Goal: Information Seeking & Learning: Check status

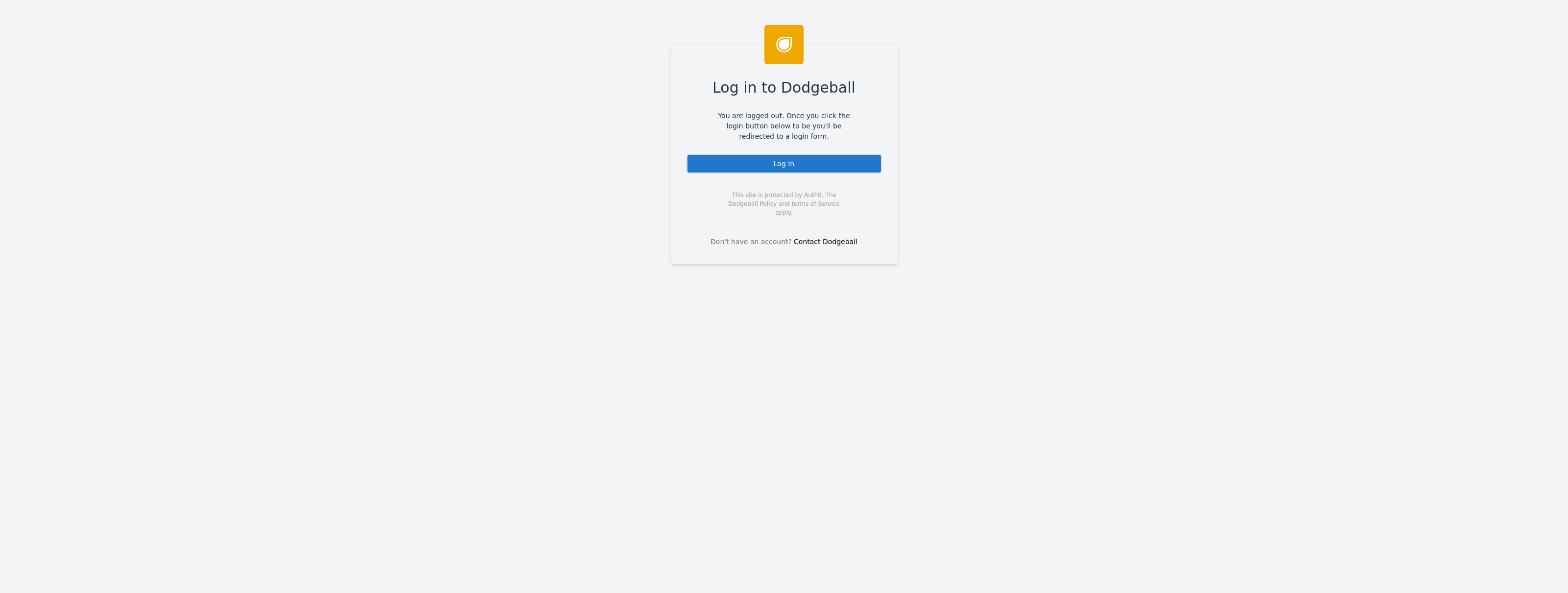
click at [800, 166] on div "Log In" at bounding box center [784, 164] width 195 height 19
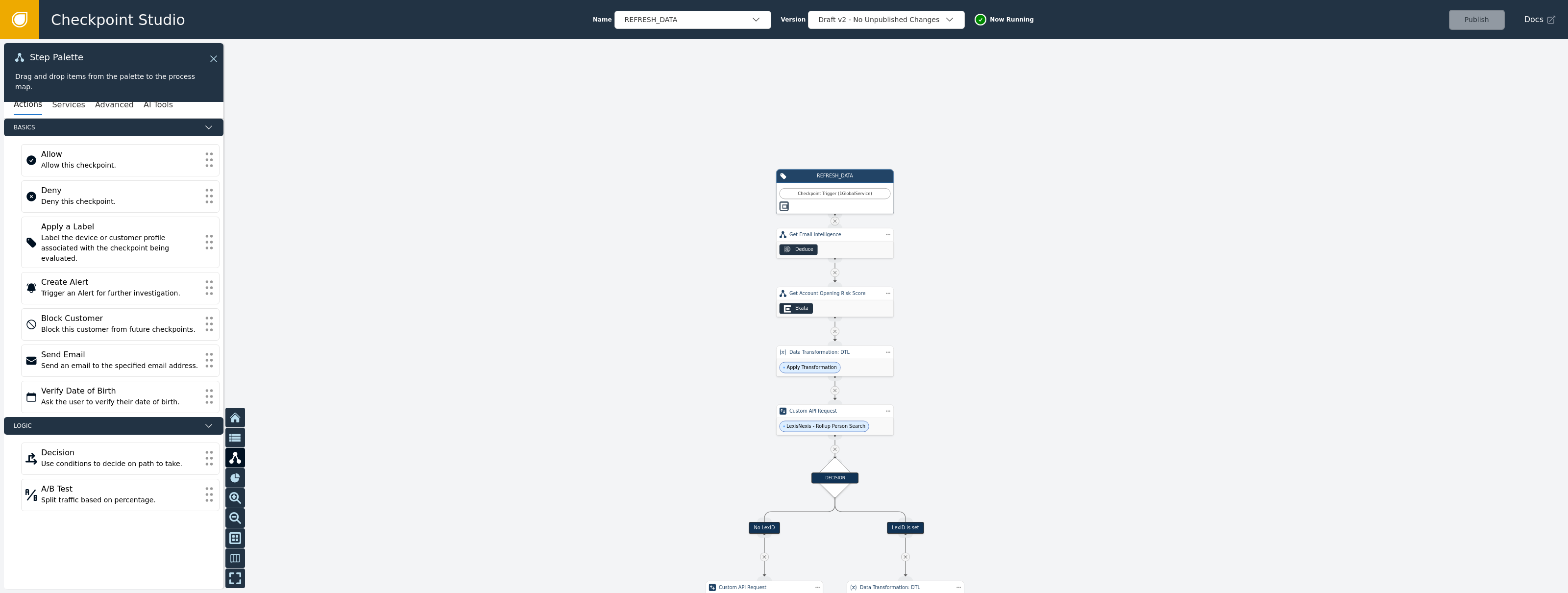
click at [26, 21] on icon at bounding box center [19, 19] width 16 height 16
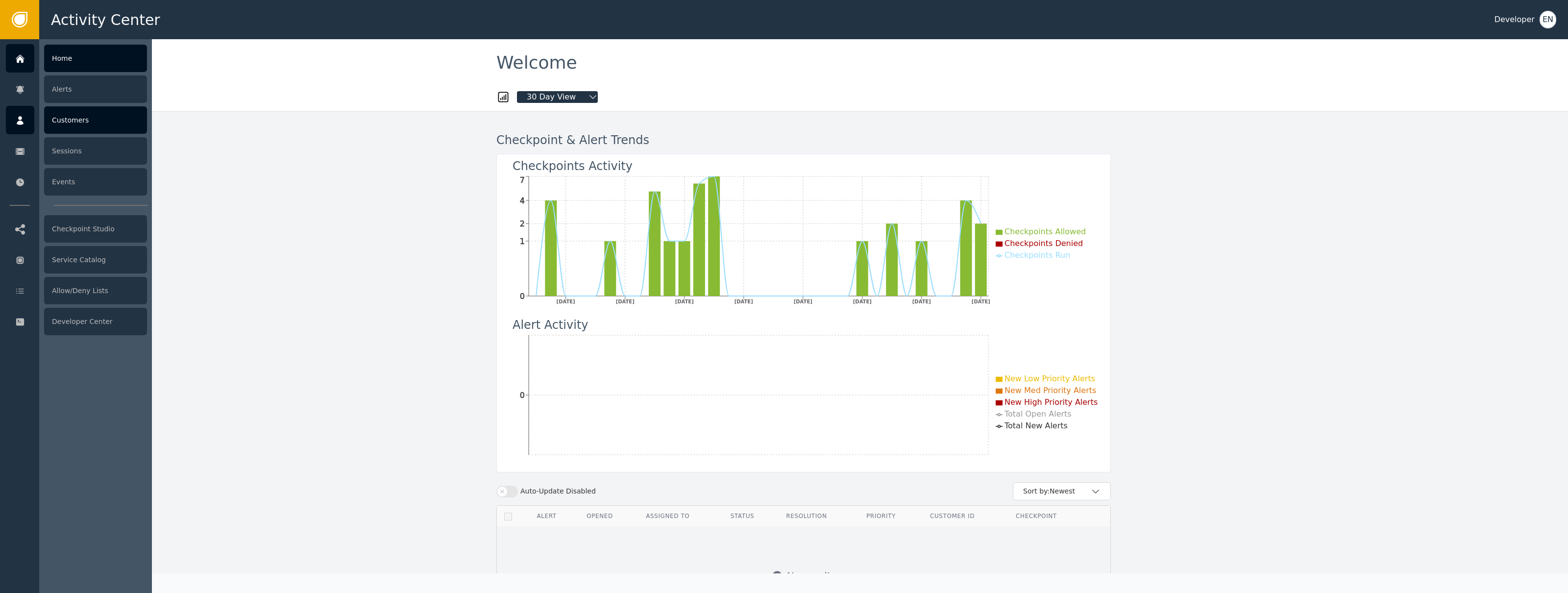
click at [26, 114] on div at bounding box center [20, 120] width 29 height 29
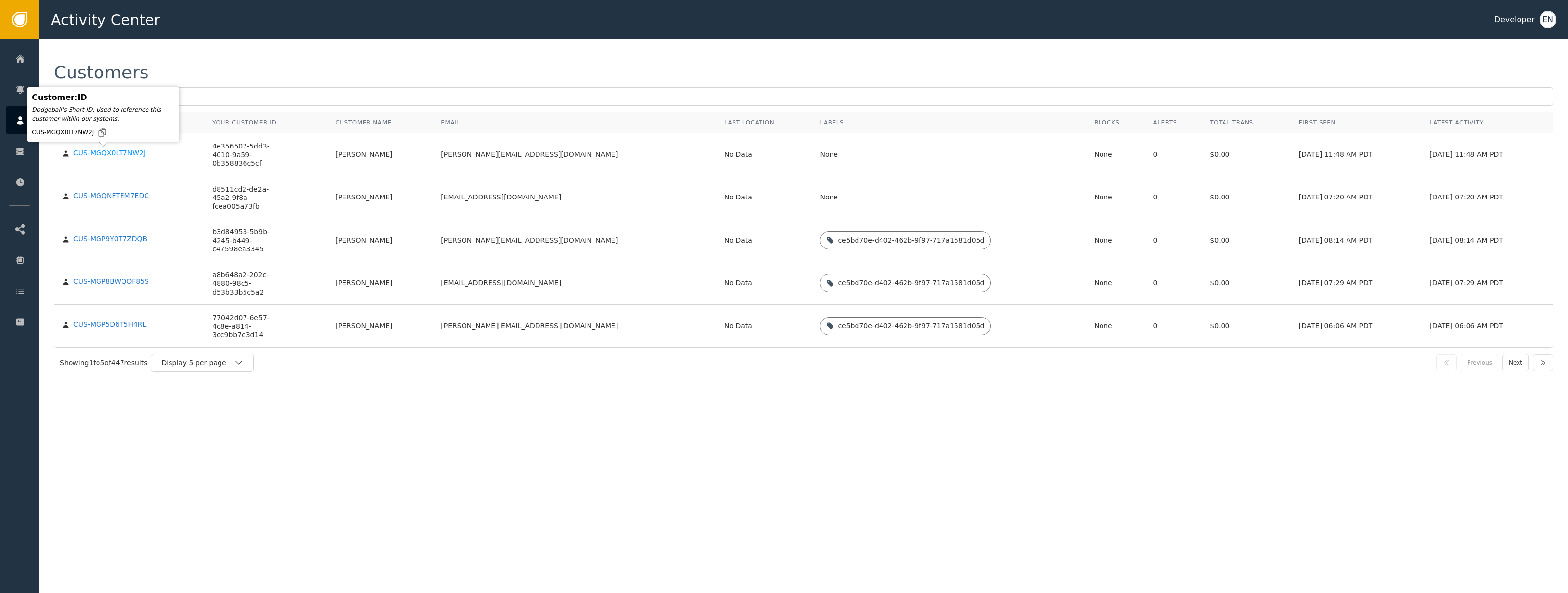
click at [136, 157] on div "CUS-MGQX0LT7NW2J" at bounding box center [110, 153] width 72 height 9
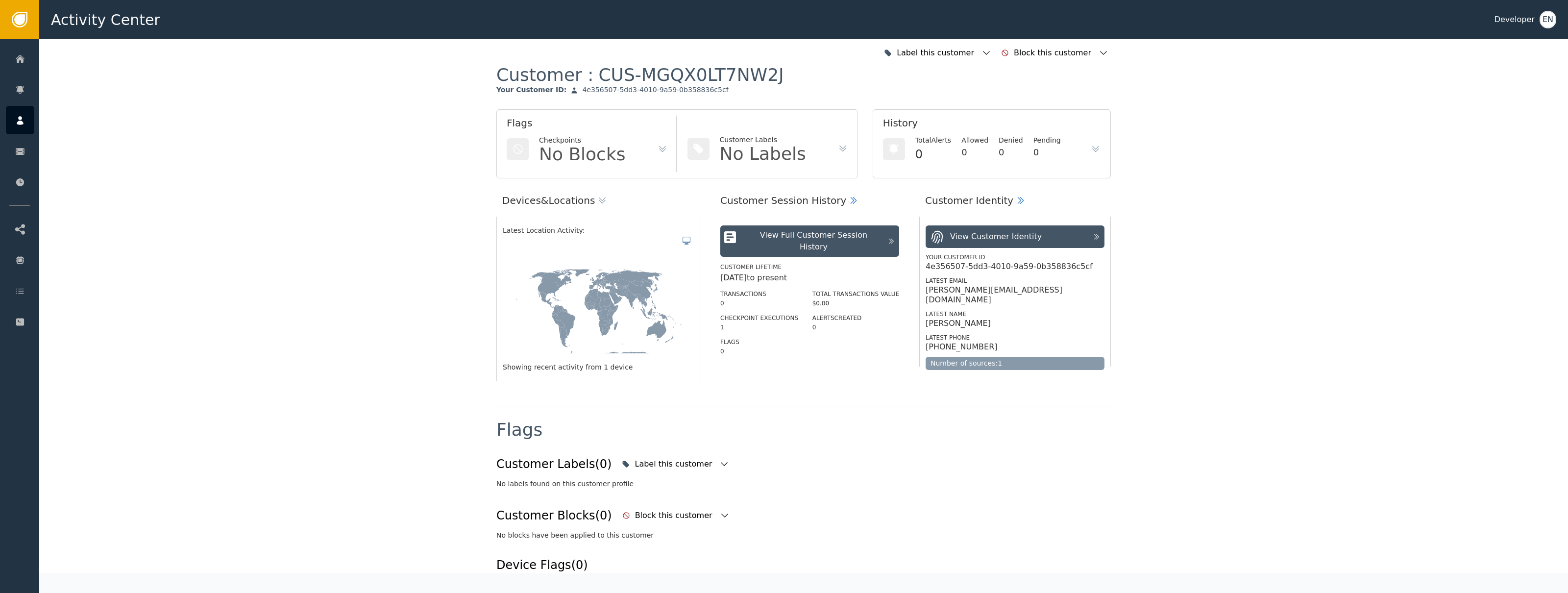
click at [849, 205] on icon at bounding box center [853, 200] width 10 height 10
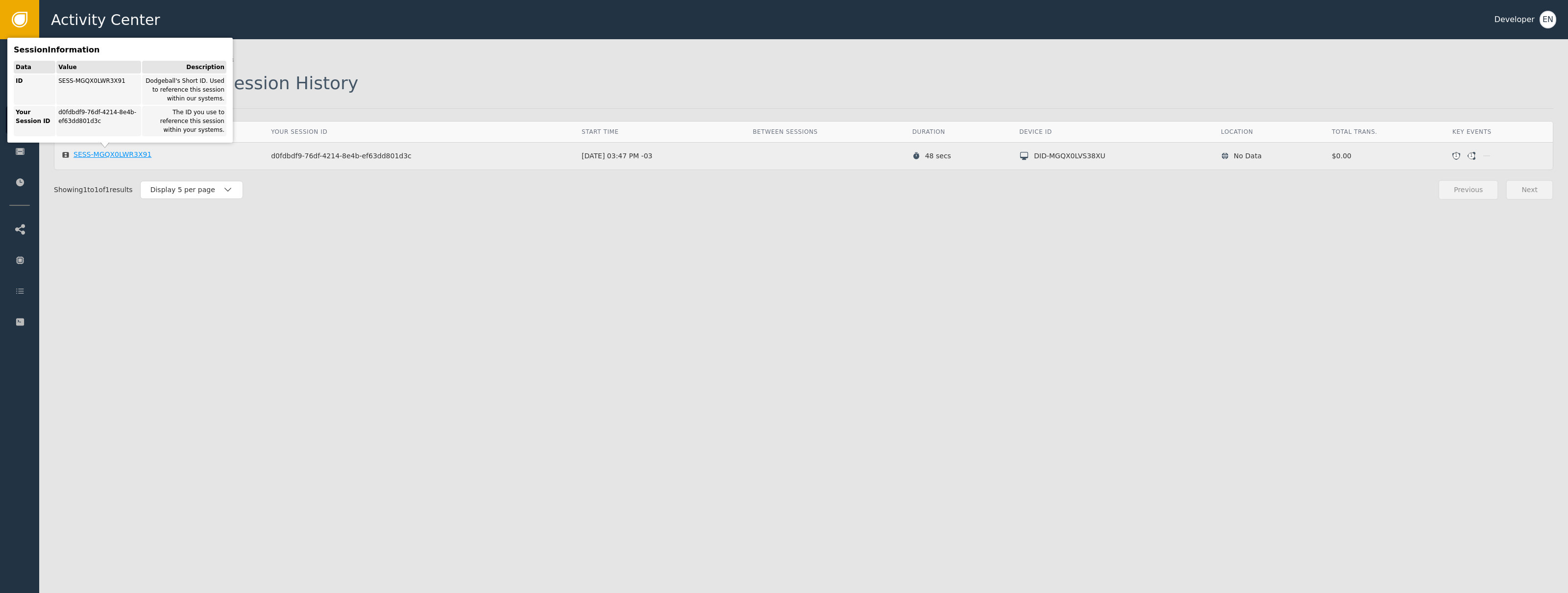
click at [131, 152] on div "SESS-MGQX0LWR3X91" at bounding box center [113, 155] width 78 height 9
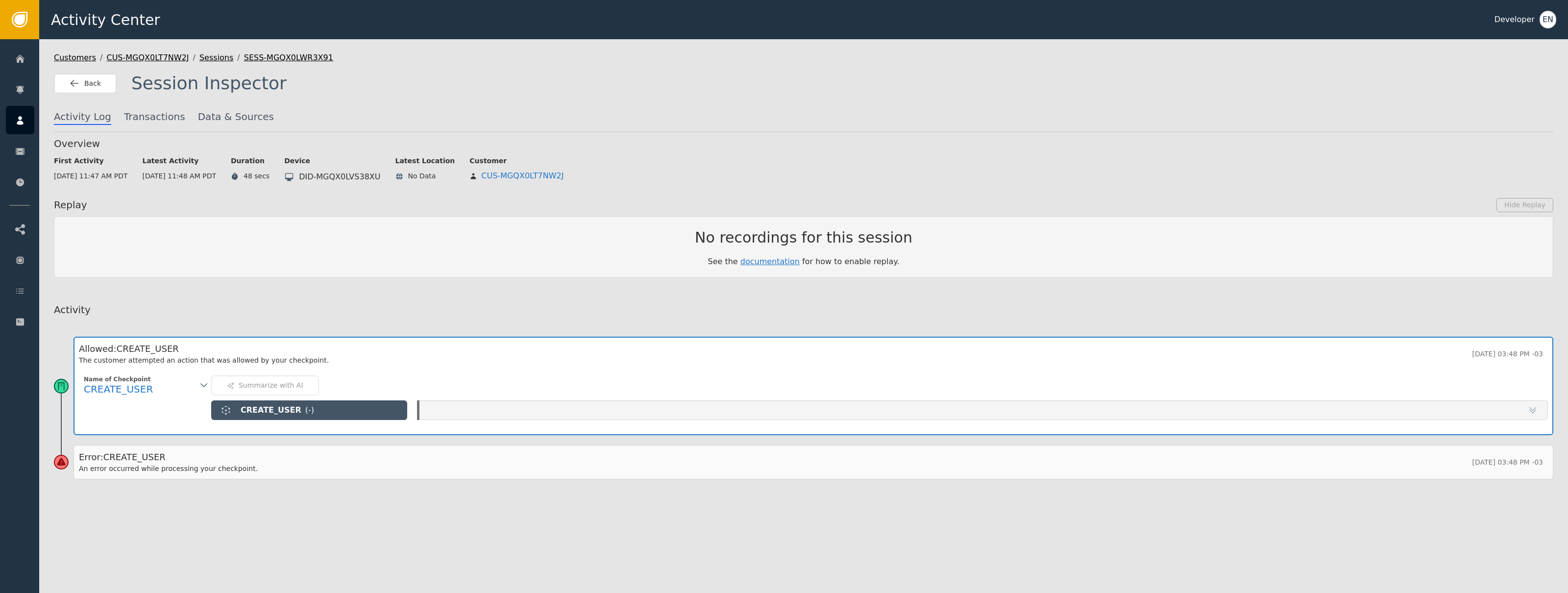
scroll to position [15, 0]
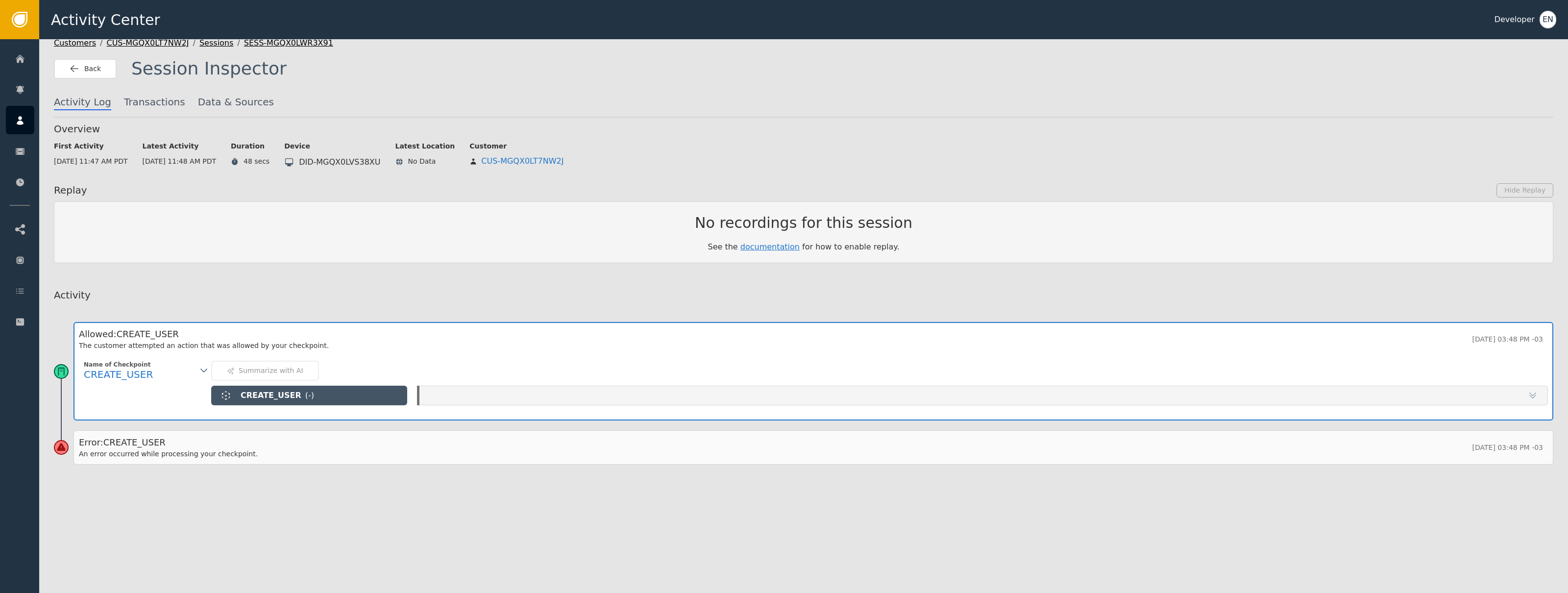
click at [256, 461] on div "Error: CREATE_USER An error occurred while processing your checkpoint. [DATE] 0…" at bounding box center [813, 447] width 1480 height 34
click at [174, 394] on div "Name of Checkpoint CREATE_USER" at bounding box center [140, 385] width 122 height 49
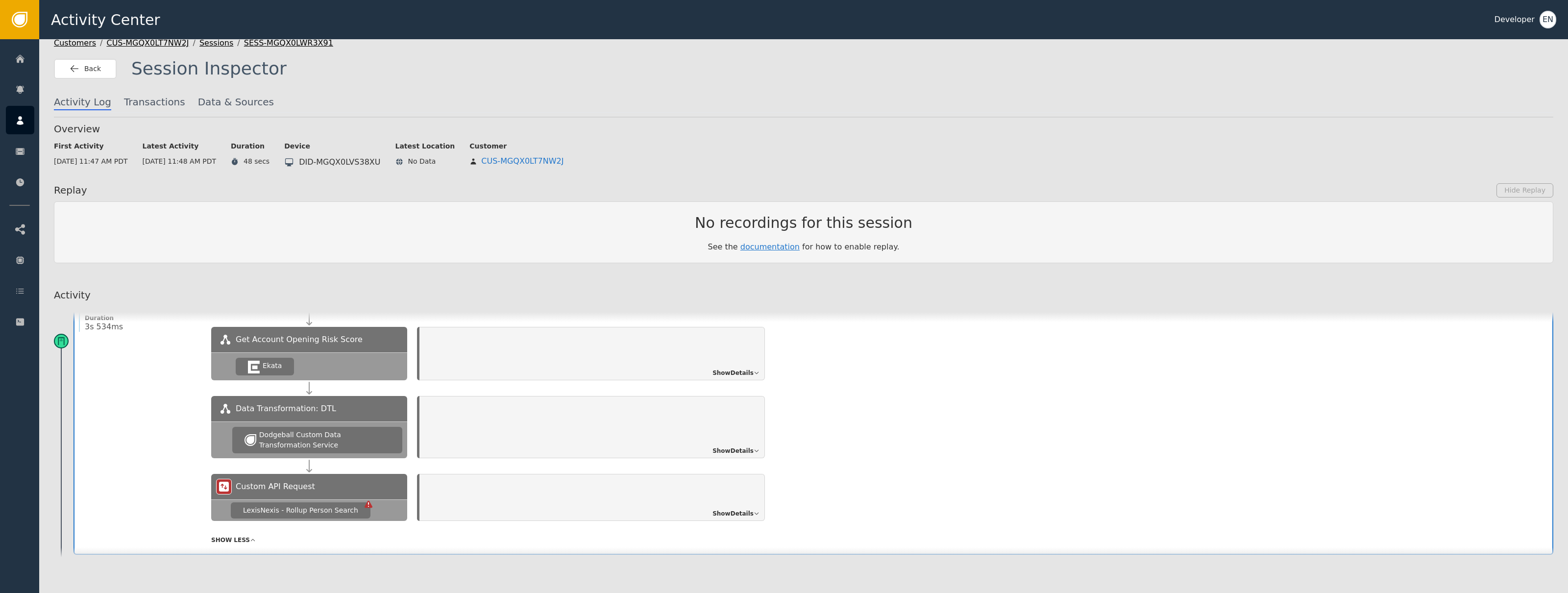
scroll to position [190, 0]
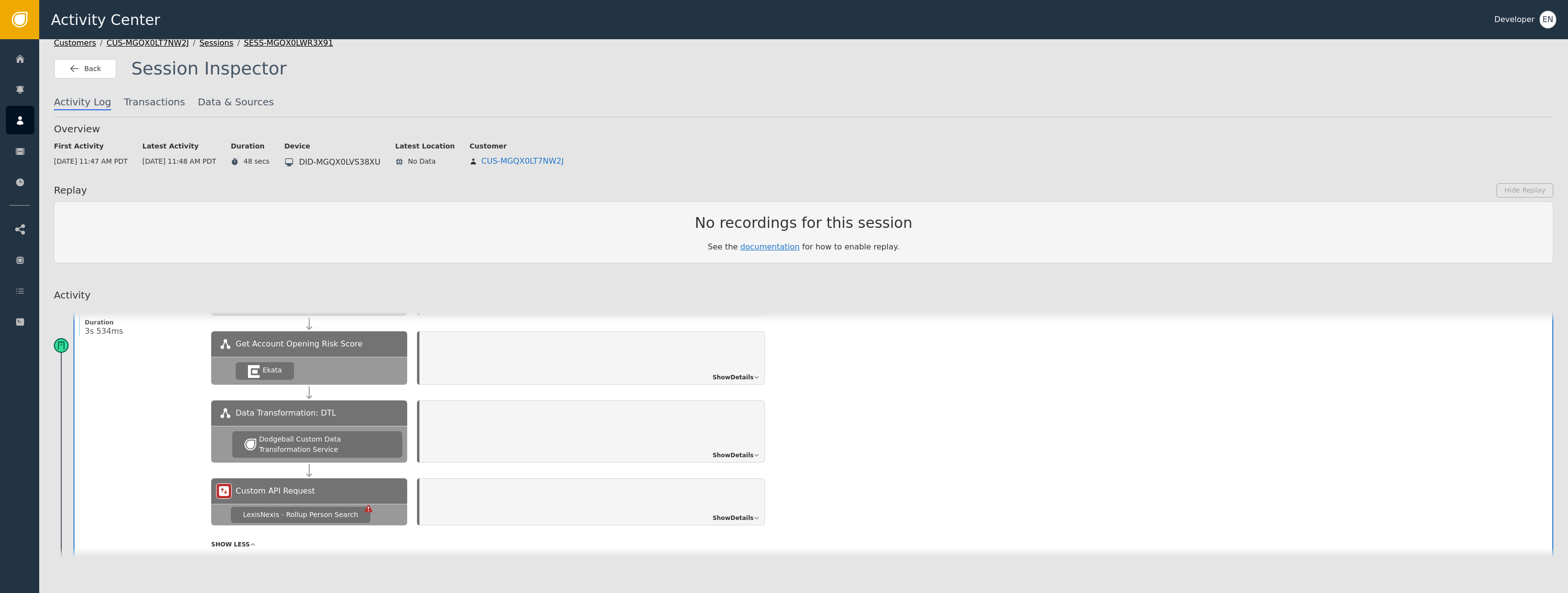
click at [355, 511] on div "LexisNexis - Rollup Person Search" at bounding box center [300, 514] width 139 height 16
drag, startPoint x: 338, startPoint y: 495, endPoint x: 318, endPoint y: 491, distance: 20.4
click at [332, 494] on div "Custom API Request" at bounding box center [309, 491] width 196 height 26
click at [297, 489] on span "Custom API Request" at bounding box center [275, 491] width 79 height 12
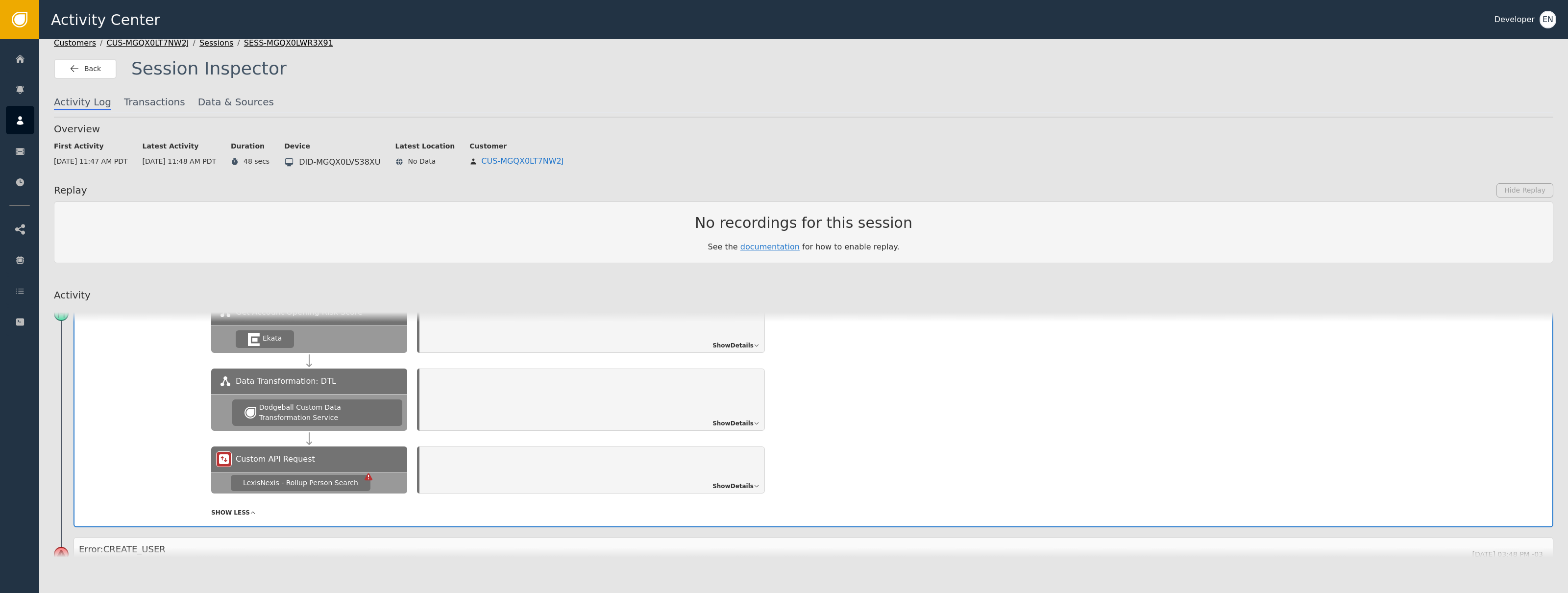
click at [740, 482] on span "Show Details" at bounding box center [733, 486] width 41 height 9
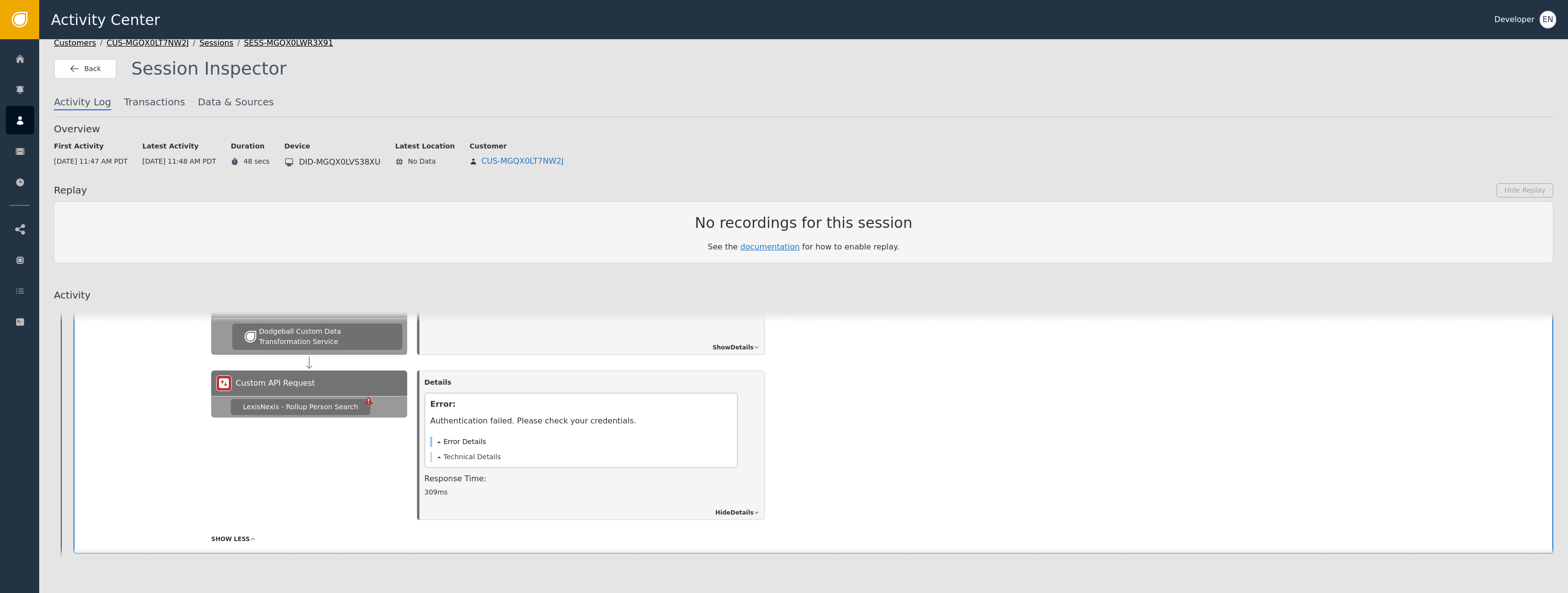
click at [459, 441] on button "Error Details" at bounding box center [461, 441] width 49 height 10
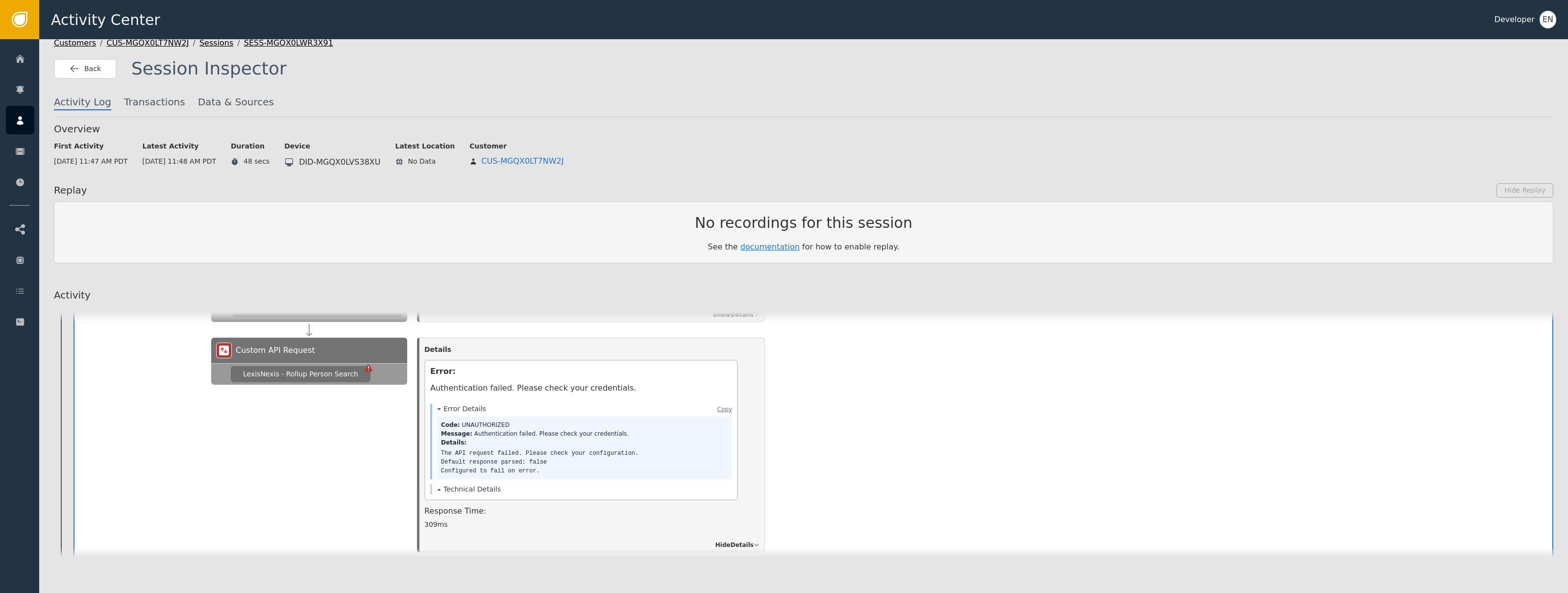
click at [478, 474] on div "Code: UNAUTHORIZED Message: Authentication failed. Please check your credential…" at bounding box center [584, 447] width 295 height 63
drag, startPoint x: 476, startPoint y: 484, endPoint x: 483, endPoint y: 474, distance: 12.2
click at [476, 484] on button "Technical Details" at bounding box center [469, 489] width 64 height 10
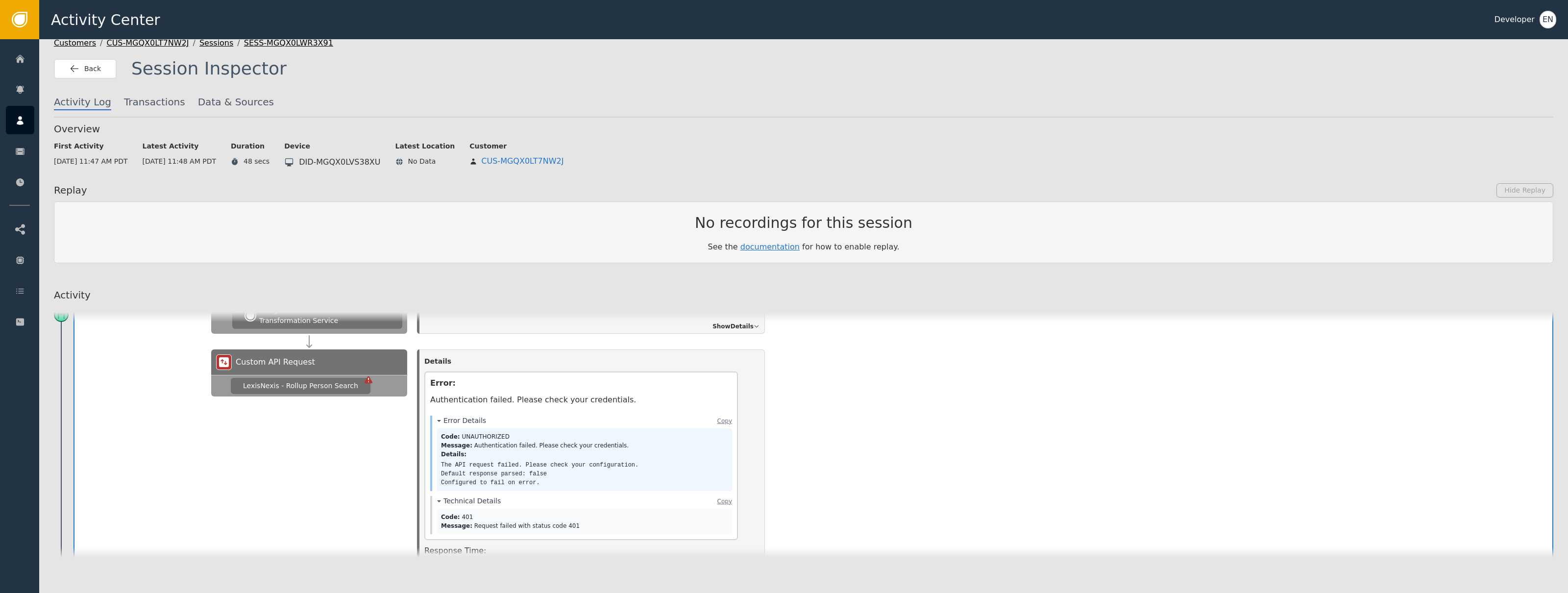
scroll to position [314, 0]
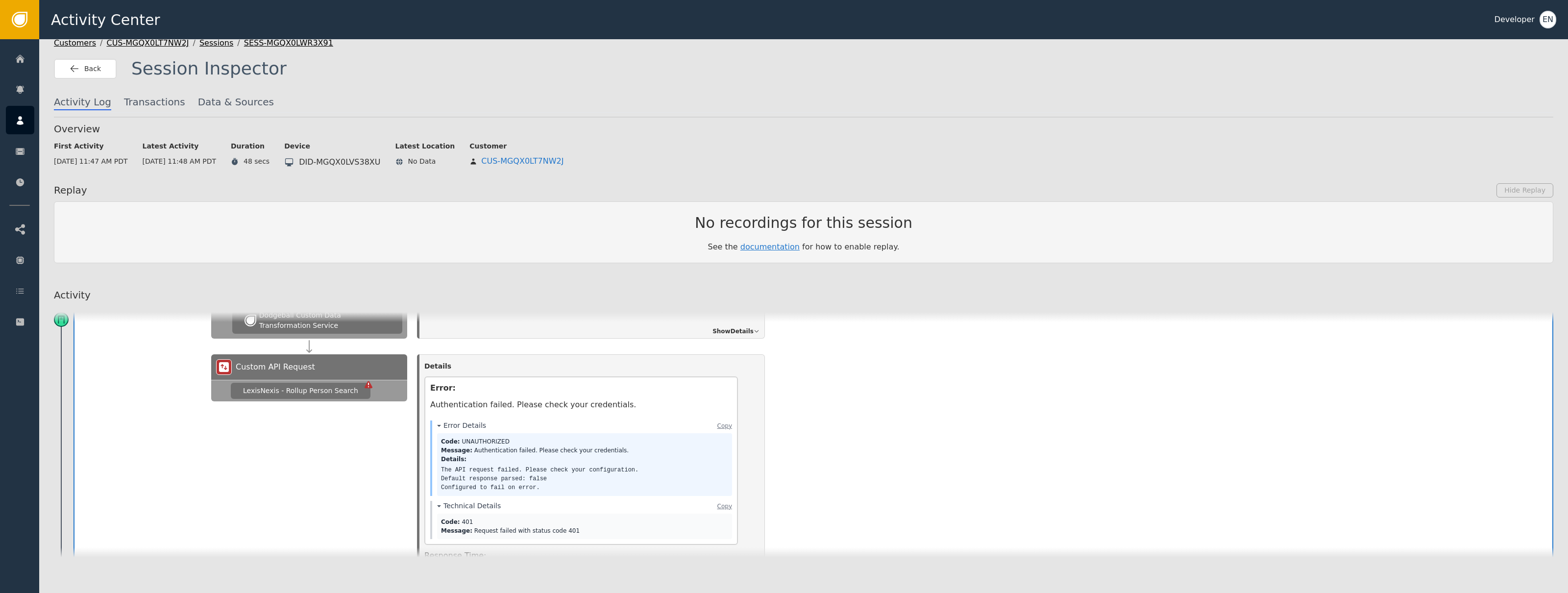
click at [324, 393] on div "LexisNexis - Rollup Person Search" at bounding box center [300, 391] width 115 height 10
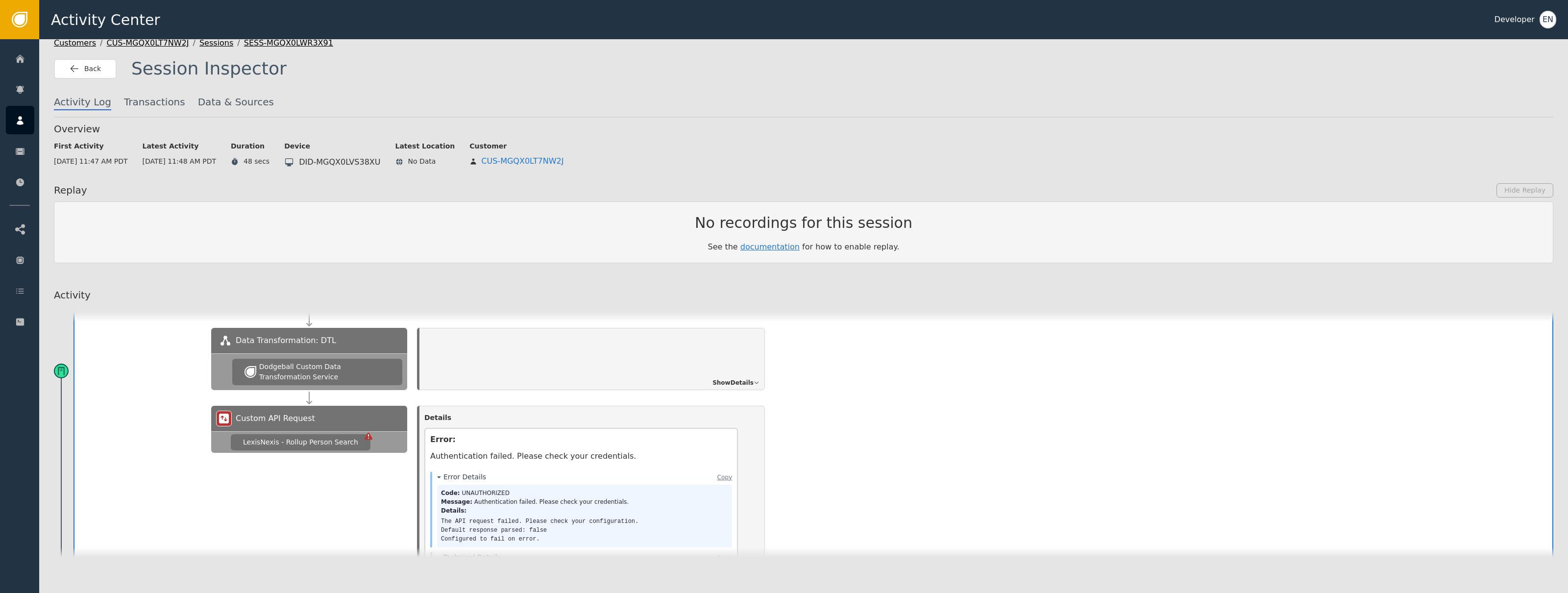
scroll to position [251, 0]
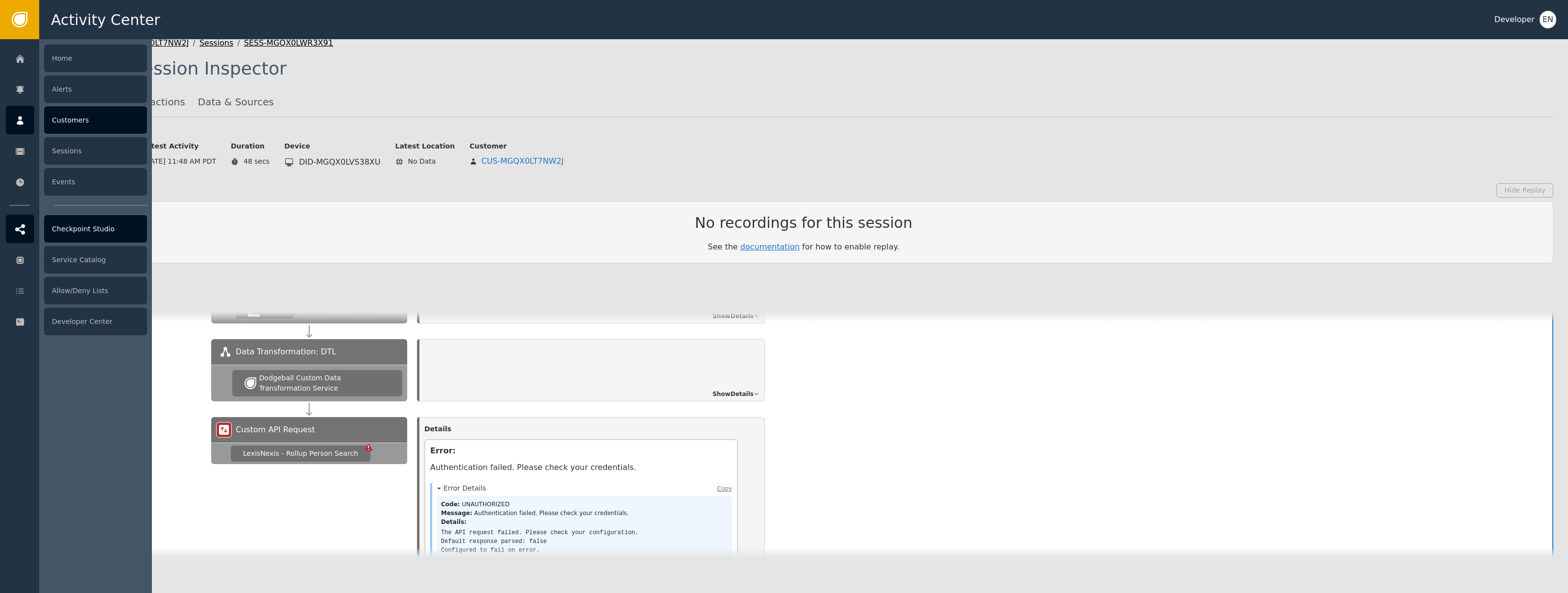
click at [110, 227] on div "Checkpoint Studio" at bounding box center [95, 228] width 103 height 27
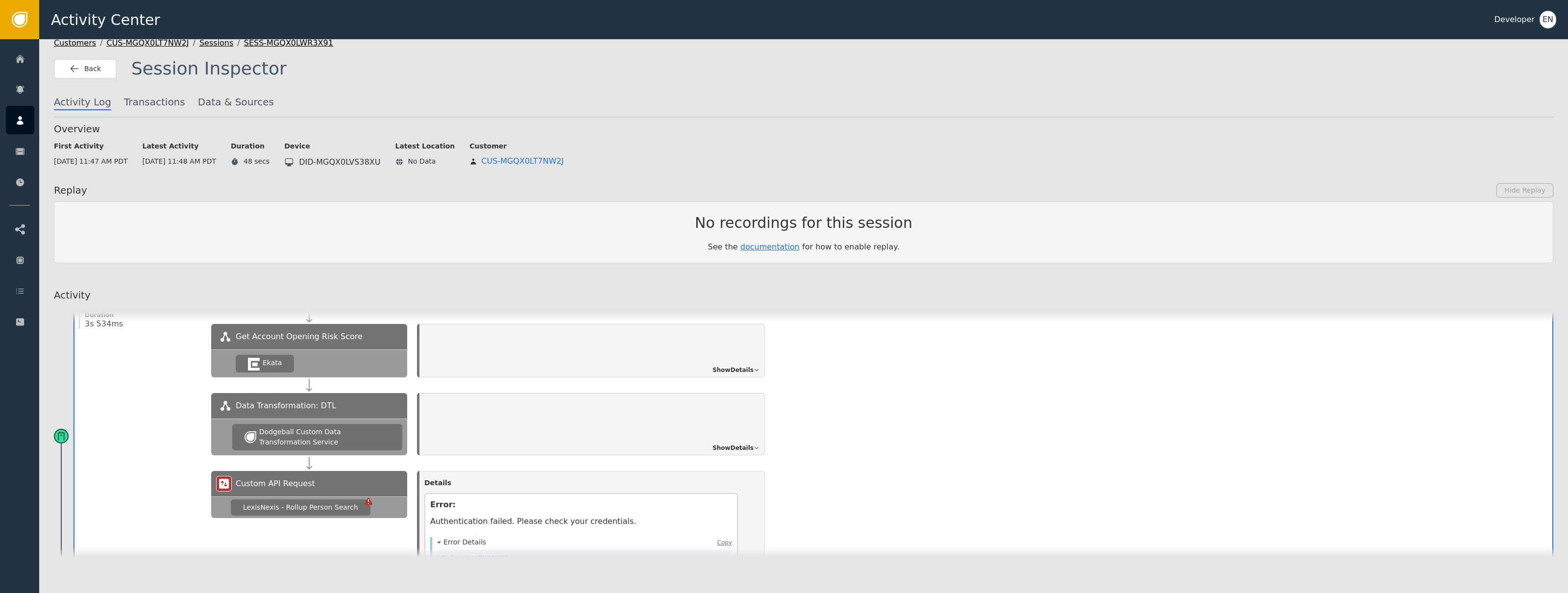
scroll to position [201, 0]
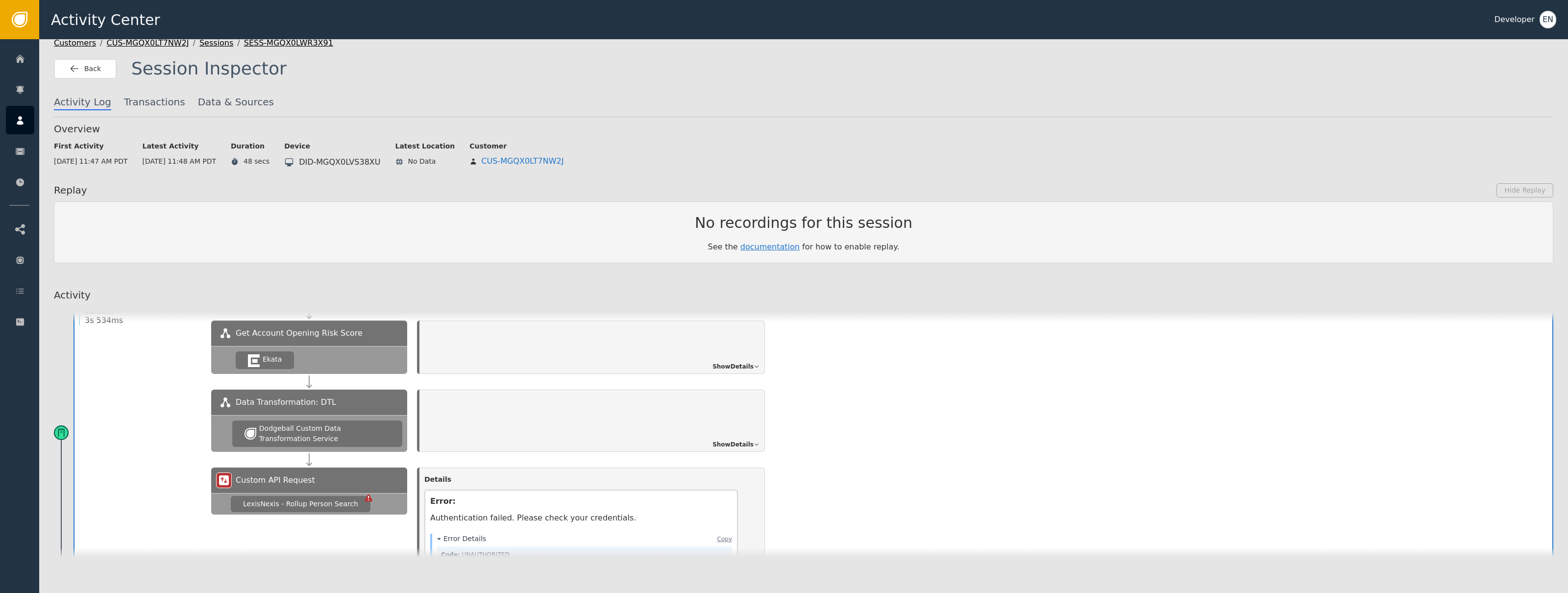
click at [354, 499] on div "LexisNexis - Rollup Person Search" at bounding box center [300, 504] width 139 height 16
click at [348, 502] on div "LexisNexis - Rollup Person Search" at bounding box center [300, 504] width 115 height 10
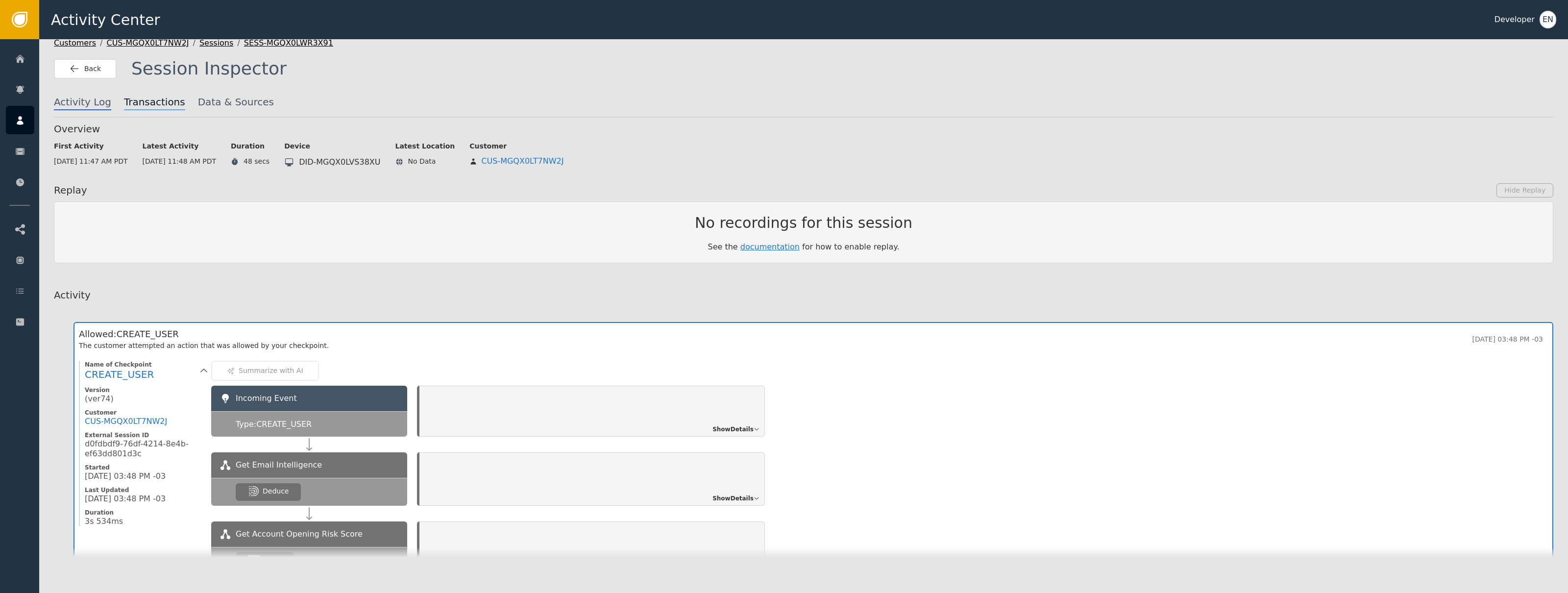
click at [139, 99] on span "Transactions" at bounding box center [155, 102] width 61 height 16
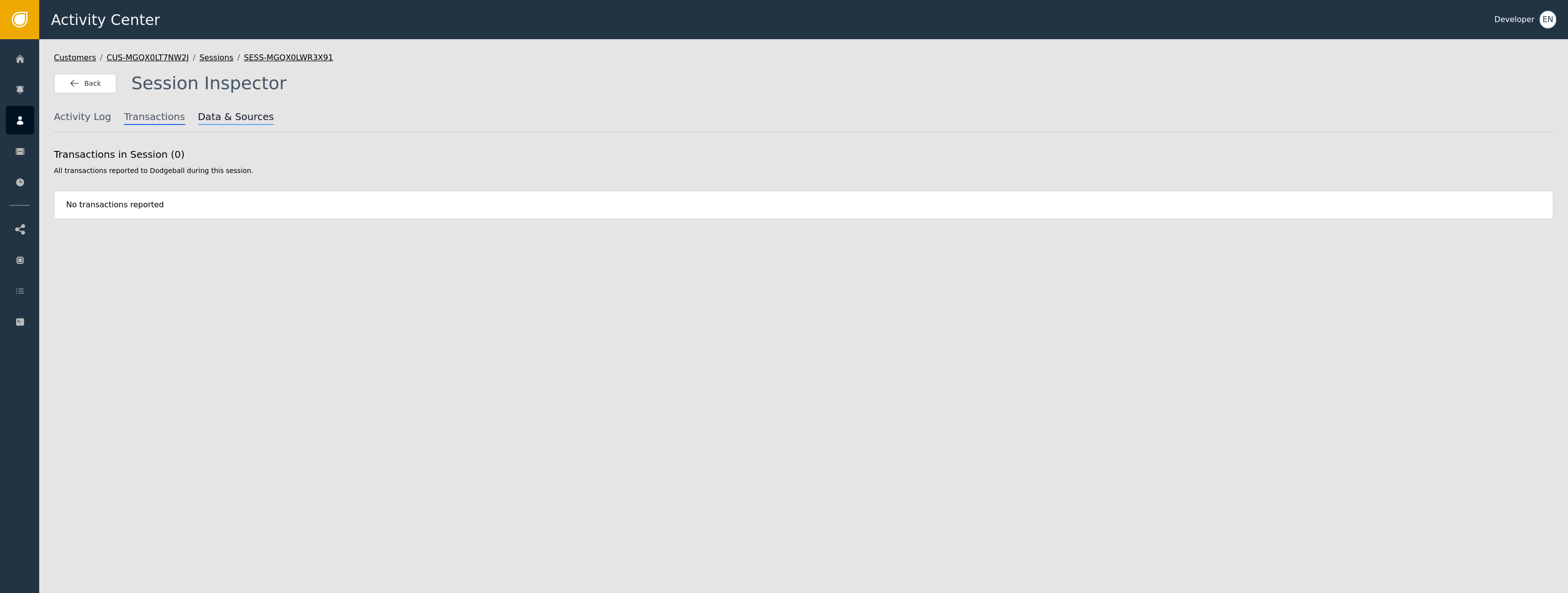
click at [205, 122] on span "Data & Sources" at bounding box center [236, 118] width 76 height 16
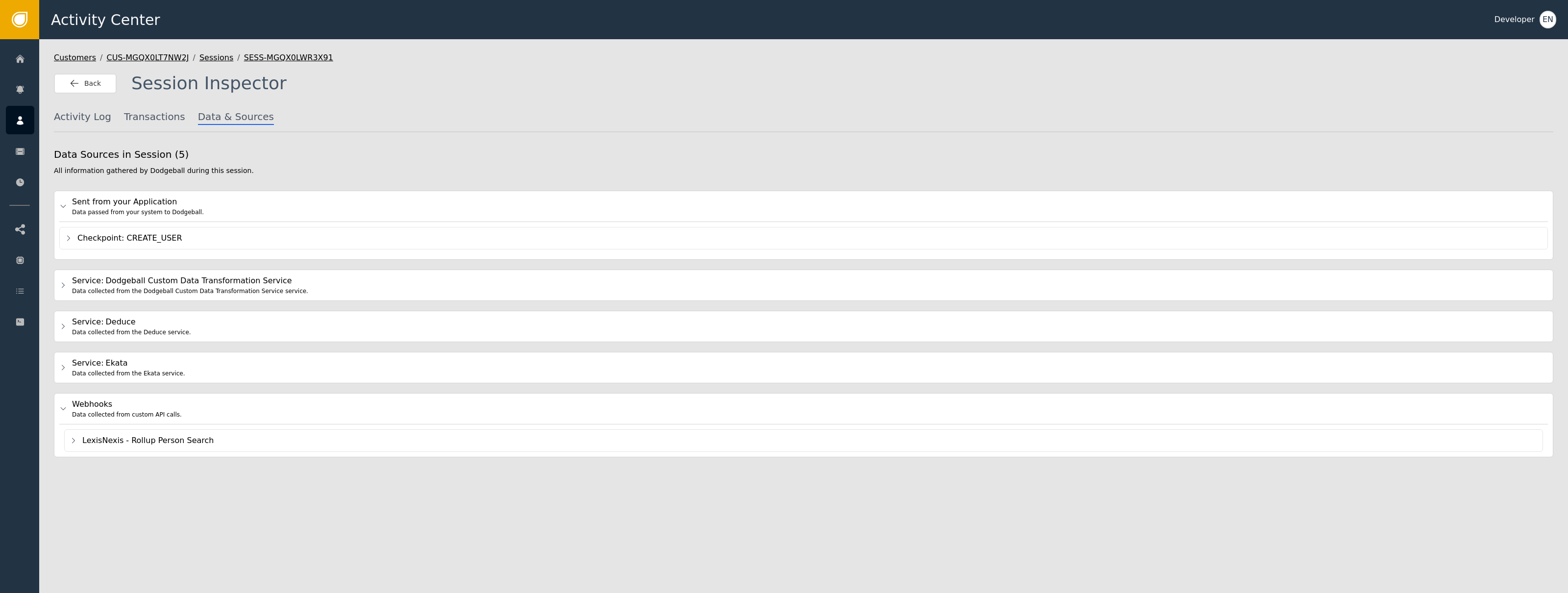
click at [82, 124] on div "Activity Log Transactions Data & Sources" at bounding box center [803, 119] width 1499 height 18
click at [82, 121] on span "Activity Log" at bounding box center [83, 118] width 57 height 16
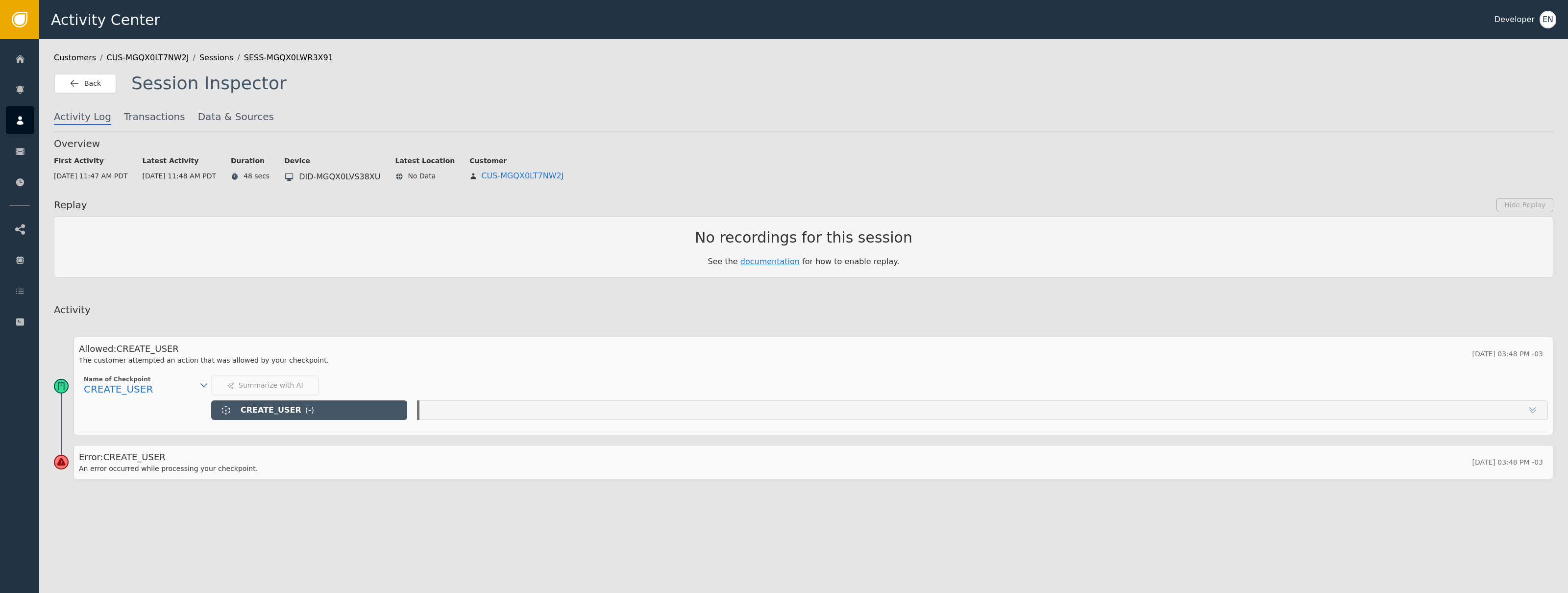
click at [313, 404] on div "CREATE_USER ( - )" at bounding box center [309, 410] width 196 height 19
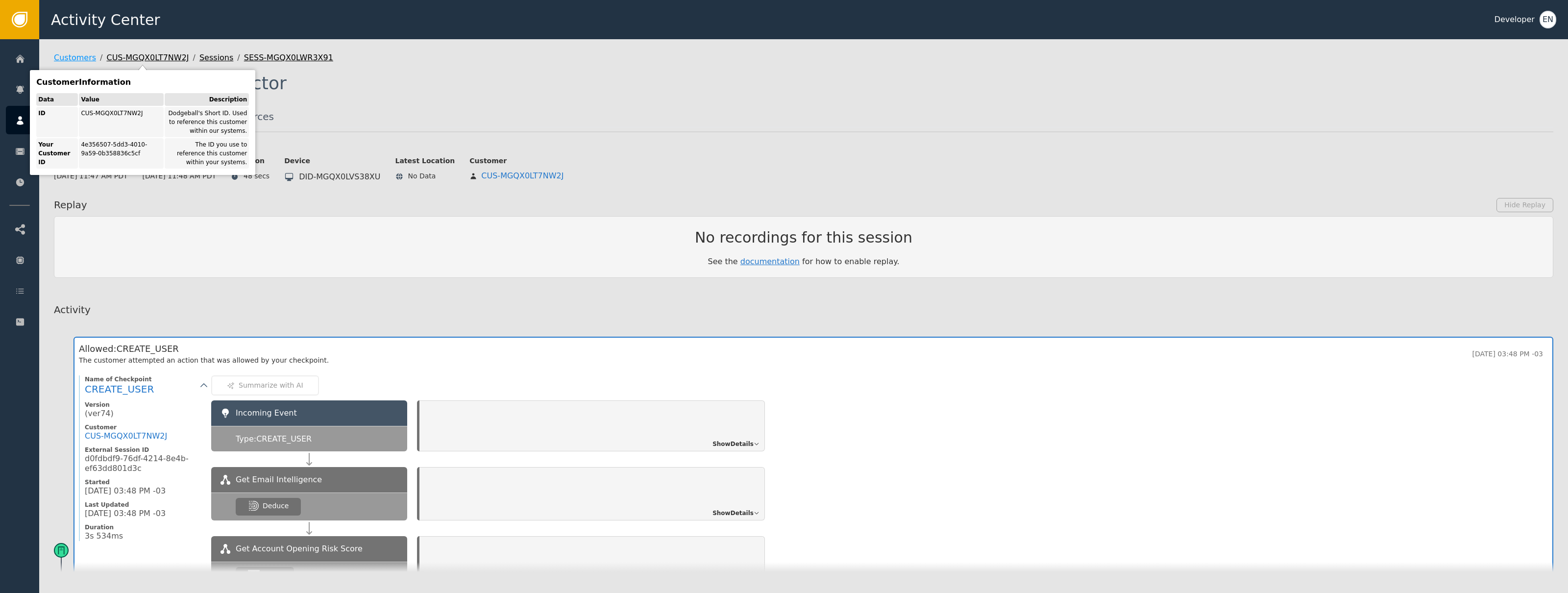
click at [77, 55] on link "Customers" at bounding box center [75, 57] width 42 height 12
